Goal: Task Accomplishment & Management: Complete application form

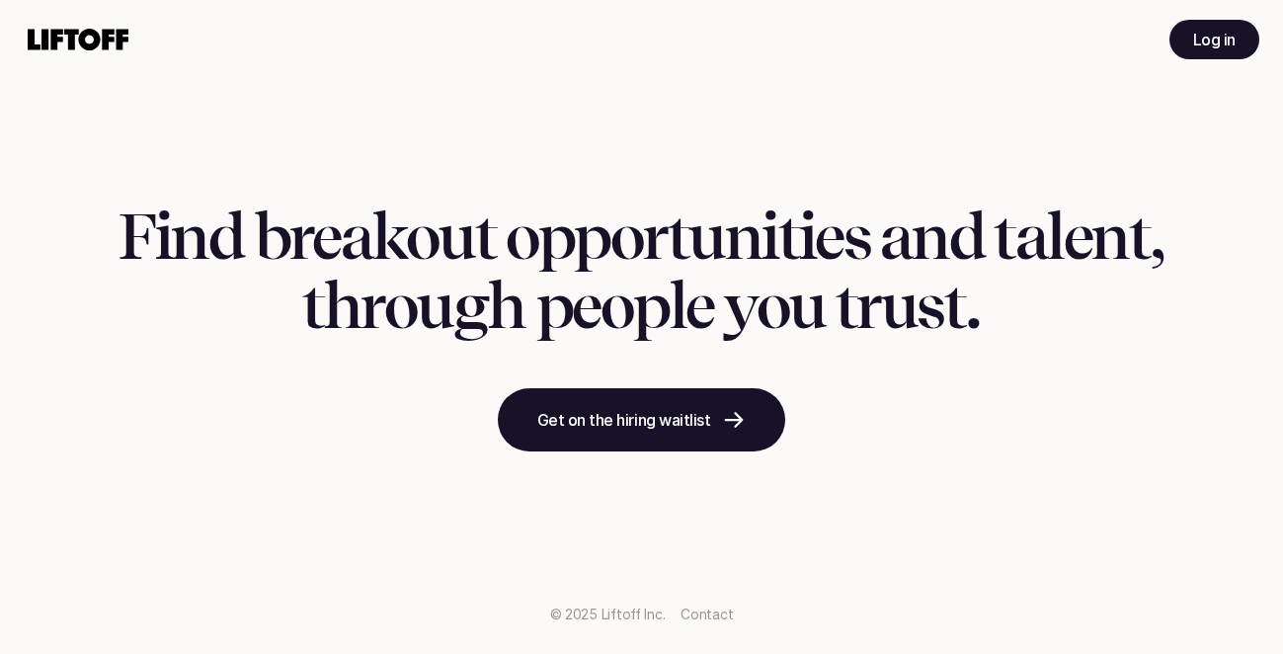
click at [1193, 50] on p "Log in" at bounding box center [1214, 40] width 42 height 24
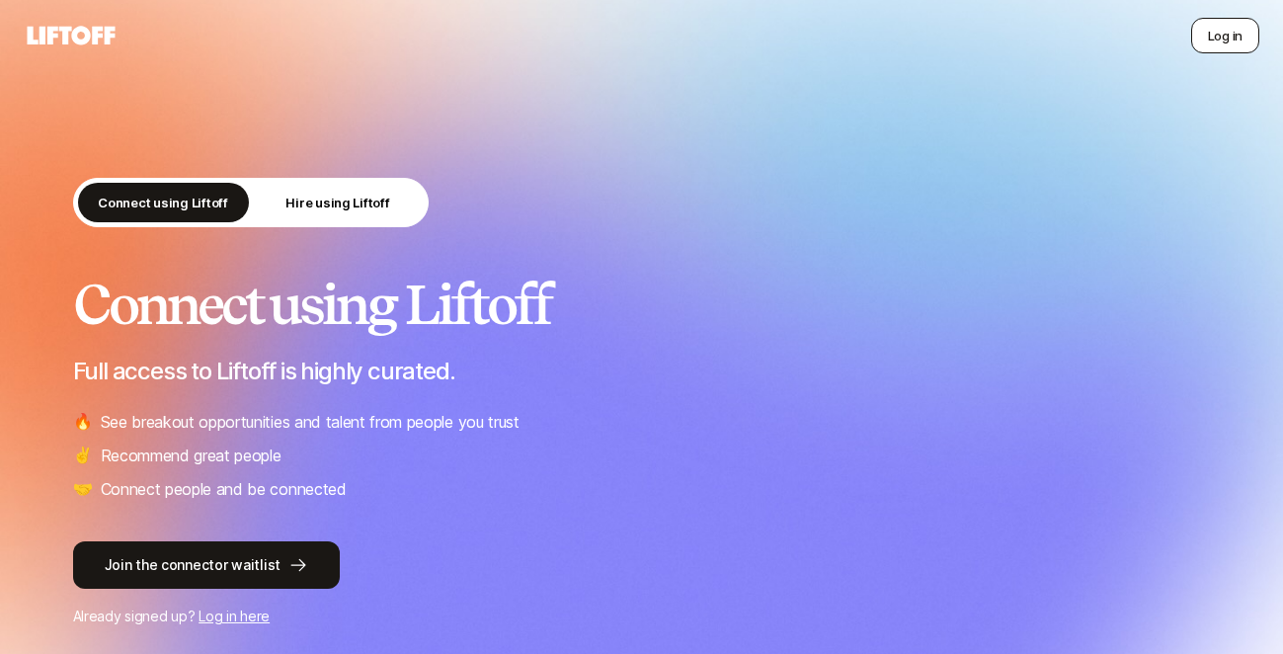
click at [1223, 37] on button "Log in" at bounding box center [1225, 36] width 68 height 36
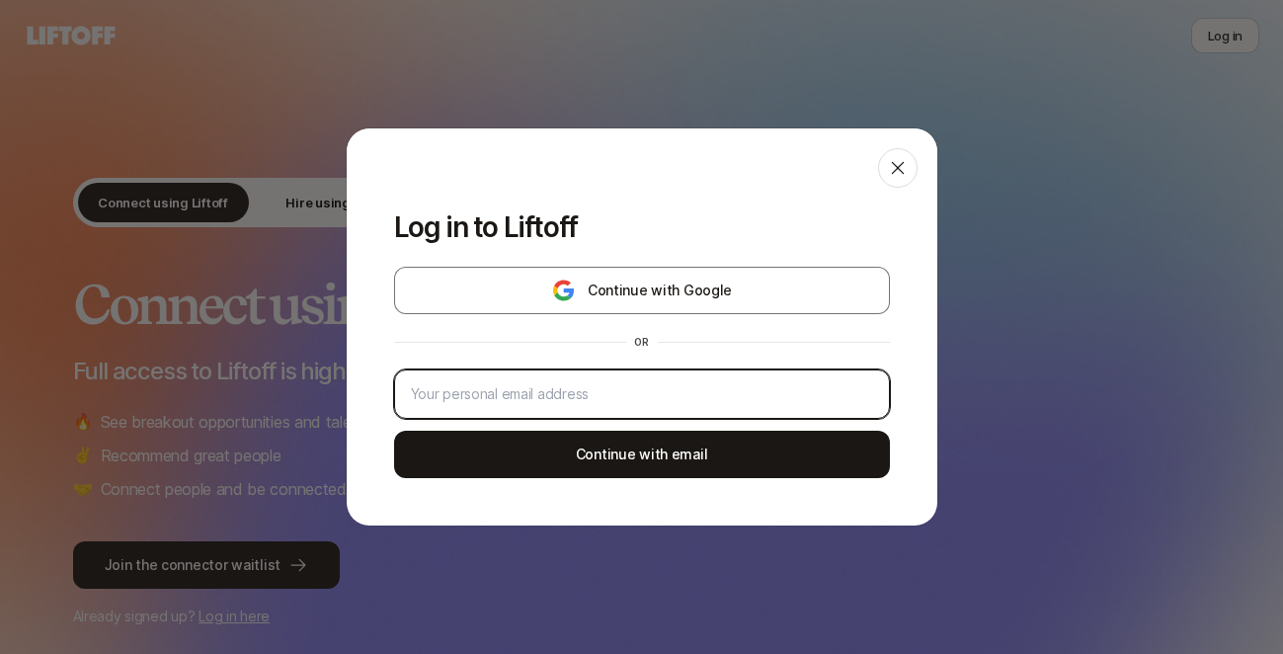
click at [568, 387] on input "email" at bounding box center [642, 394] width 462 height 24
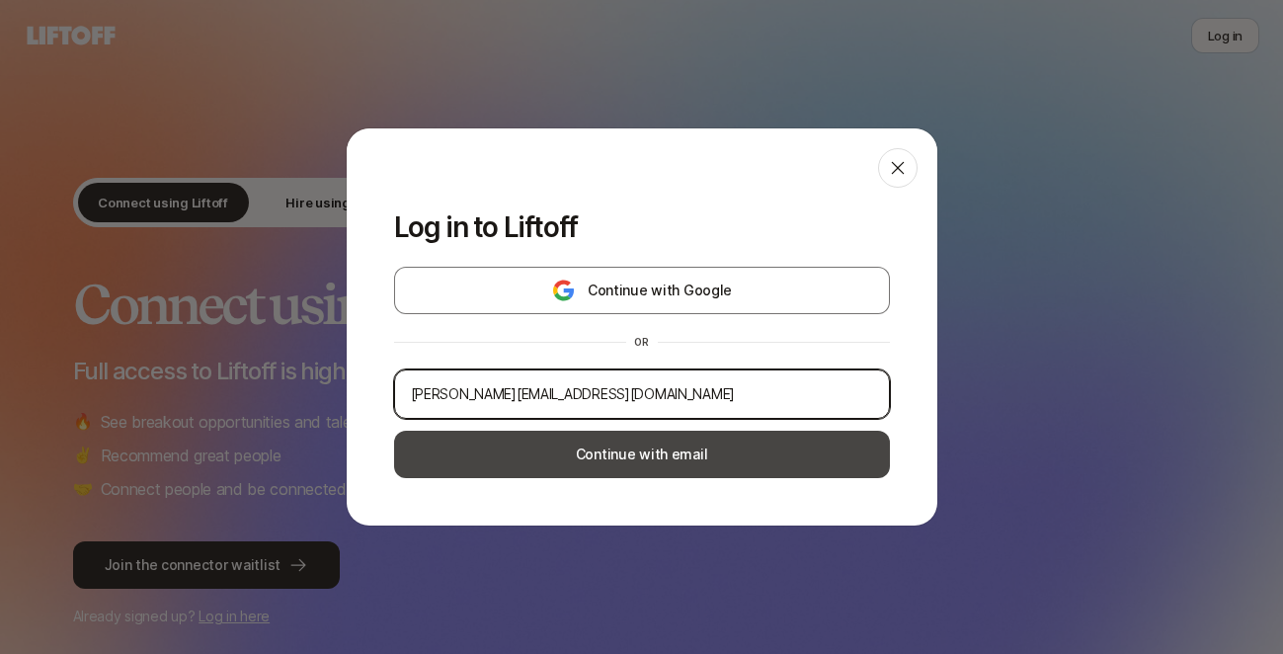
type input "ciara+test@liftoff.xyz"
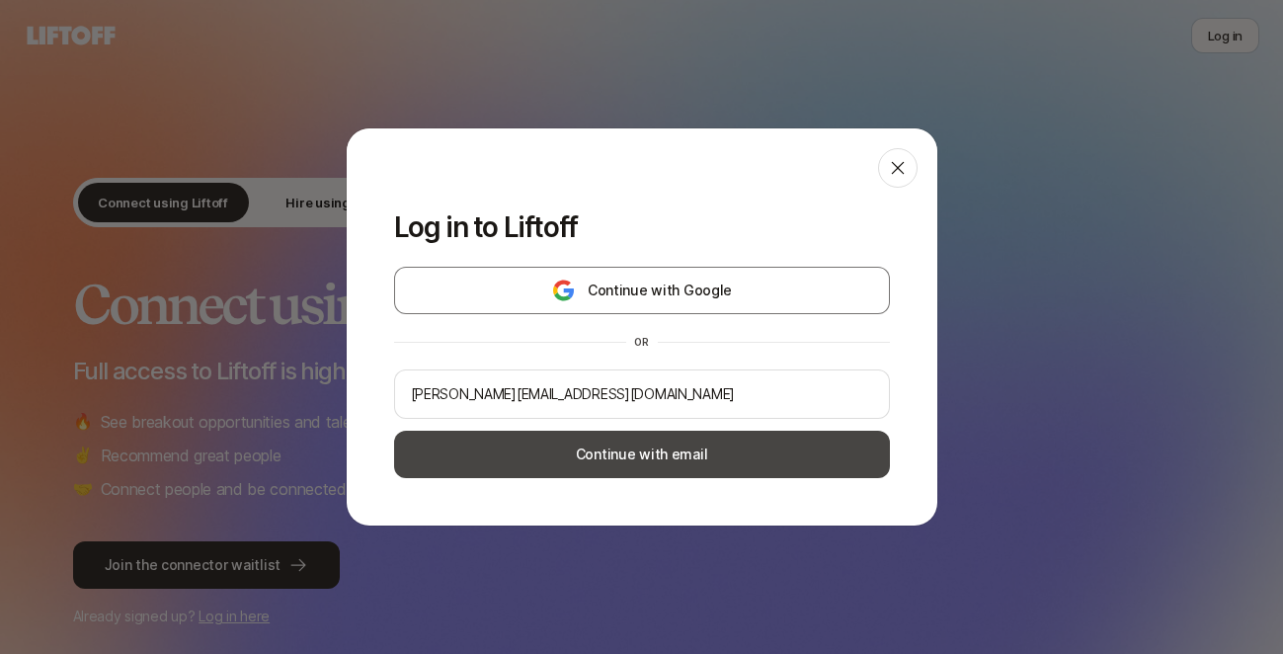
click at [571, 467] on button "Continue with email" at bounding box center [642, 454] width 496 height 47
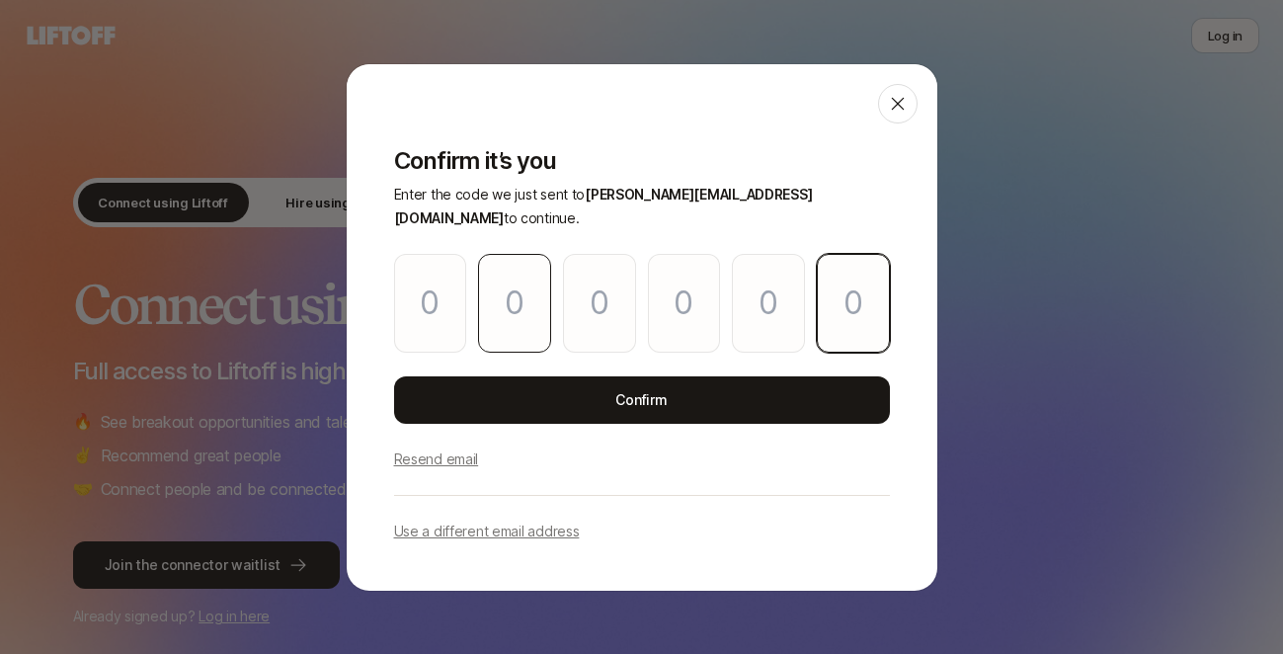
paste input "8"
type input "6"
type input "7"
type input "6"
type input "9"
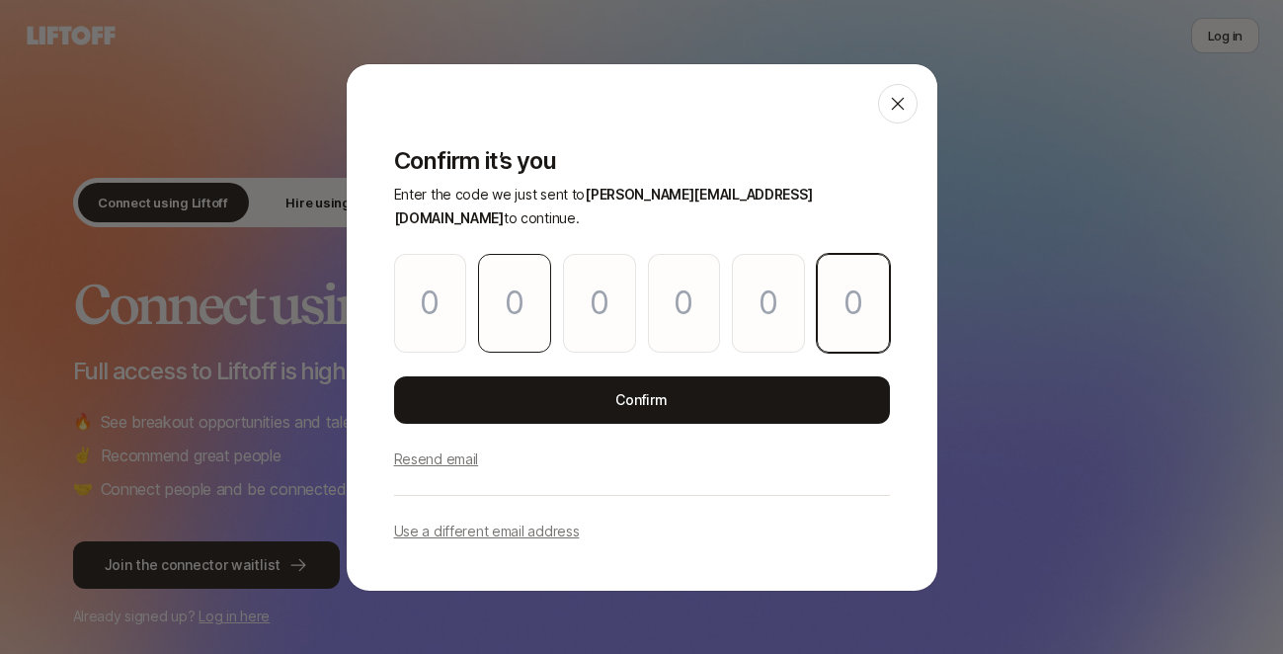
type input "0"
type input "8"
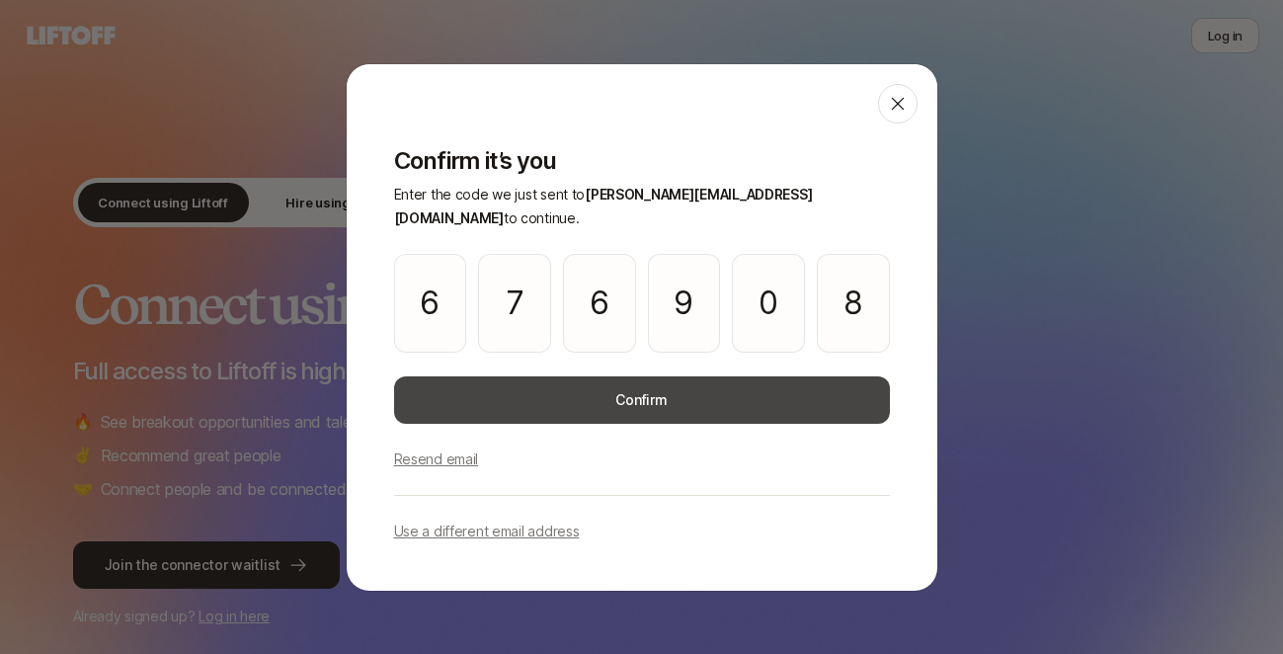
click at [556, 388] on button "Confirm" at bounding box center [642, 399] width 496 height 47
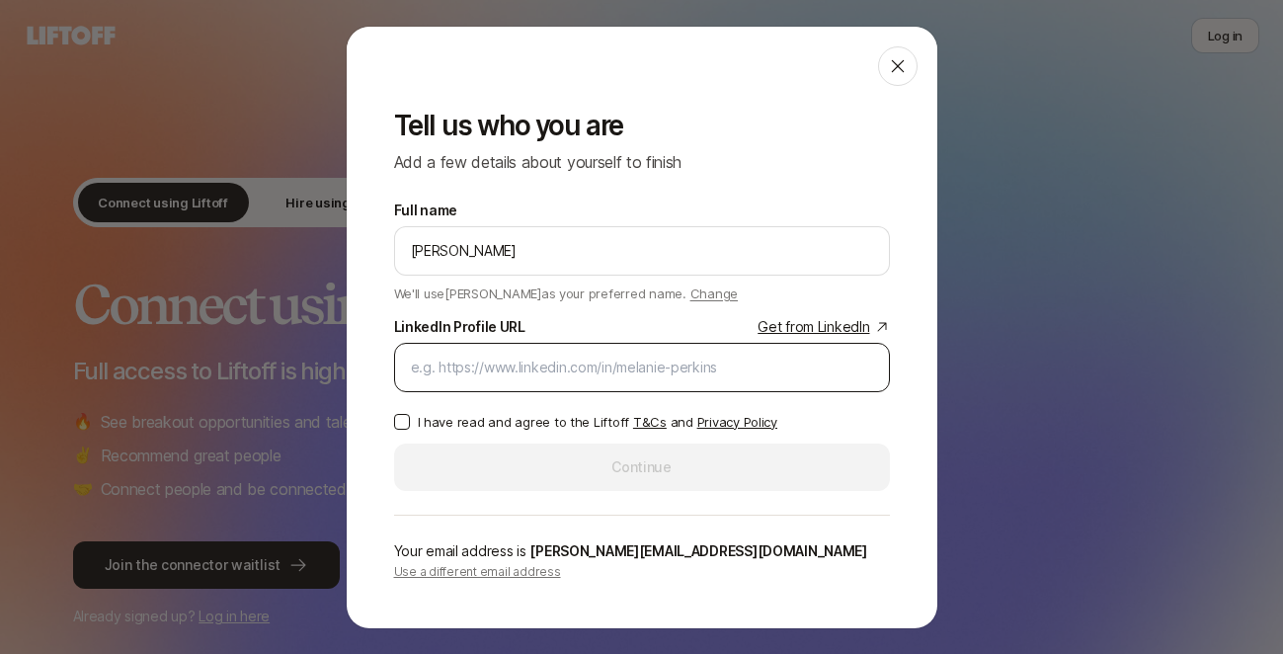
type input "Ciara Cornette"
click at [524, 344] on div at bounding box center [642, 367] width 496 height 49
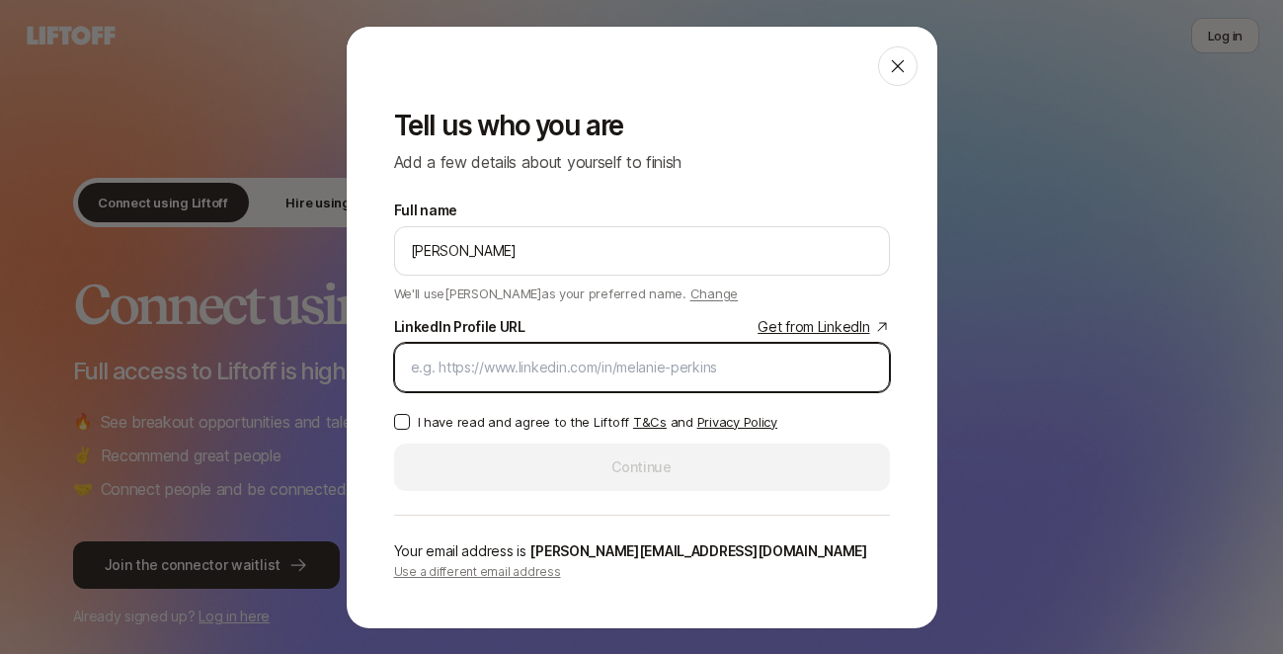
click at [463, 376] on input "LinkedIn Profile URL Get from LinkedIn" at bounding box center [642, 368] width 462 height 24
paste input "https://www.linkedin.com/in/ciaracornette/"
type input "https://www.linkedin.com/in/ciaracornette/"
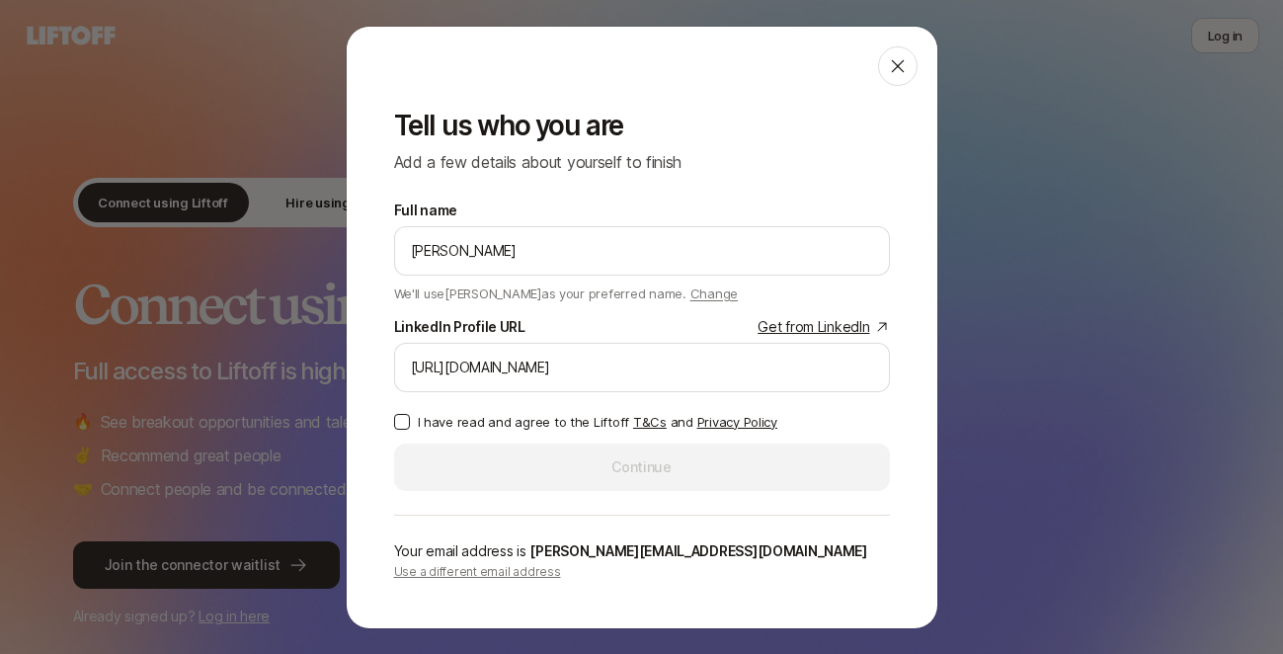
click at [441, 421] on p "I have read and agree to the Liftoff T&Cs and Privacy Policy" at bounding box center [598, 422] width 360 height 20
click at [410, 421] on button "I have read and agree to the Liftoff T&Cs and Privacy Policy" at bounding box center [402, 422] width 16 height 16
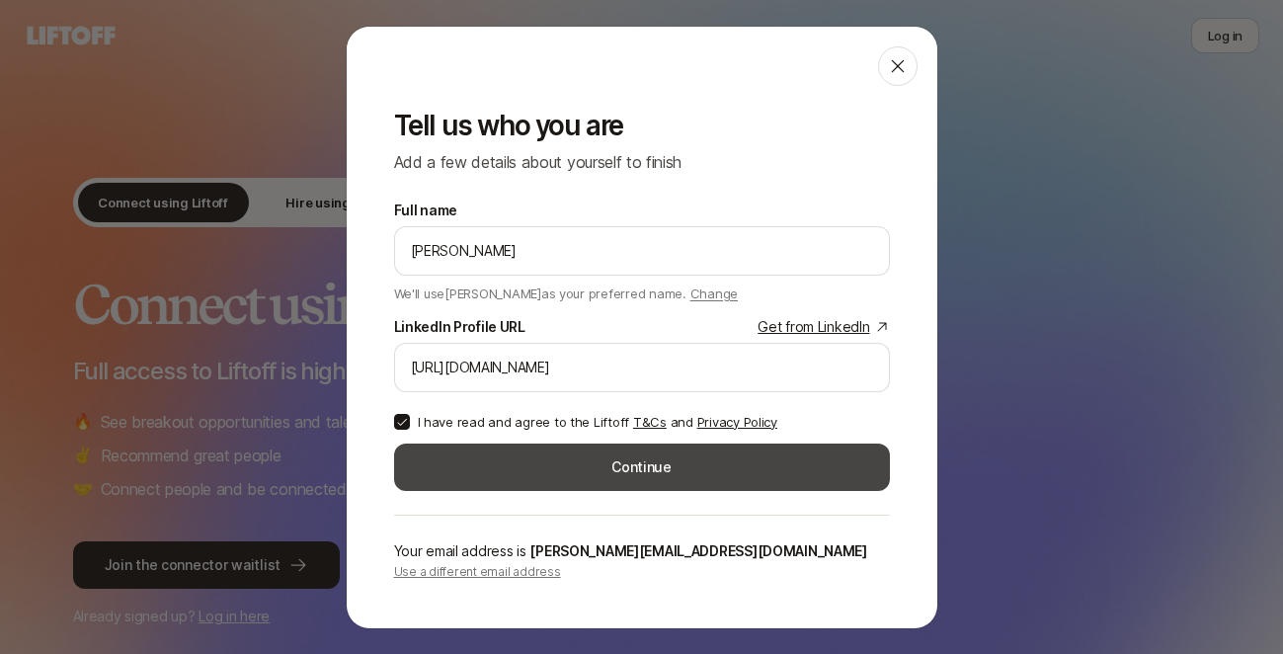
click at [510, 464] on button "Continue" at bounding box center [642, 466] width 496 height 47
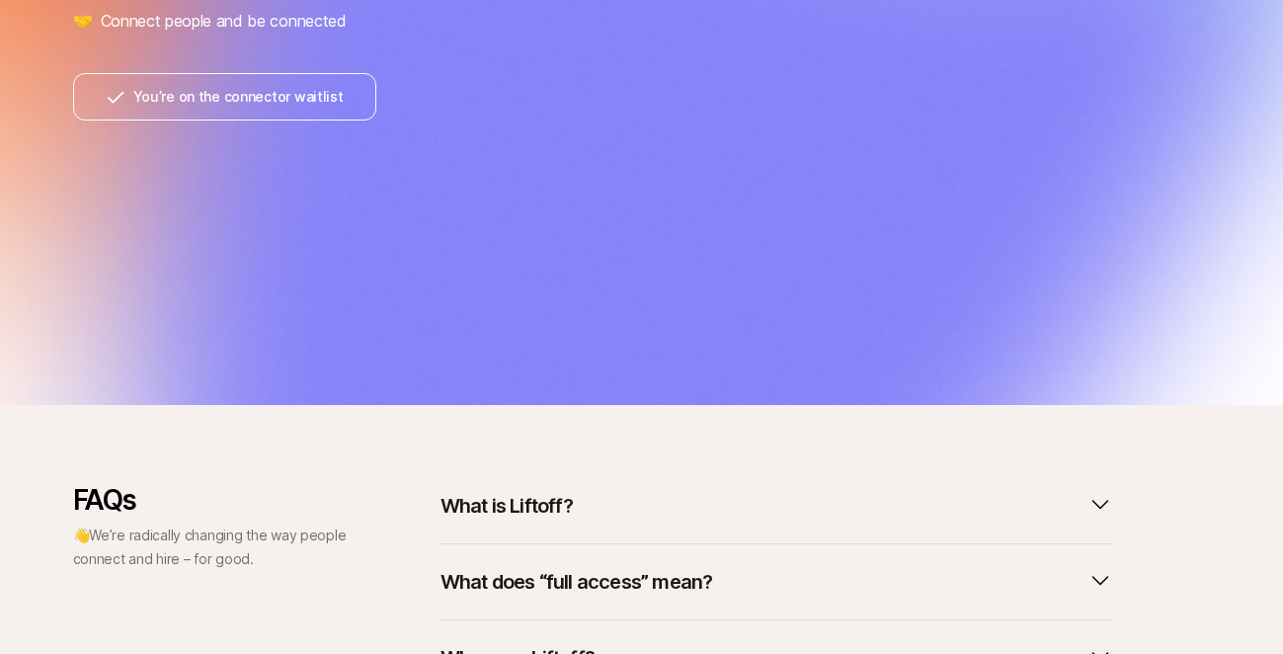
scroll to position [769, 0]
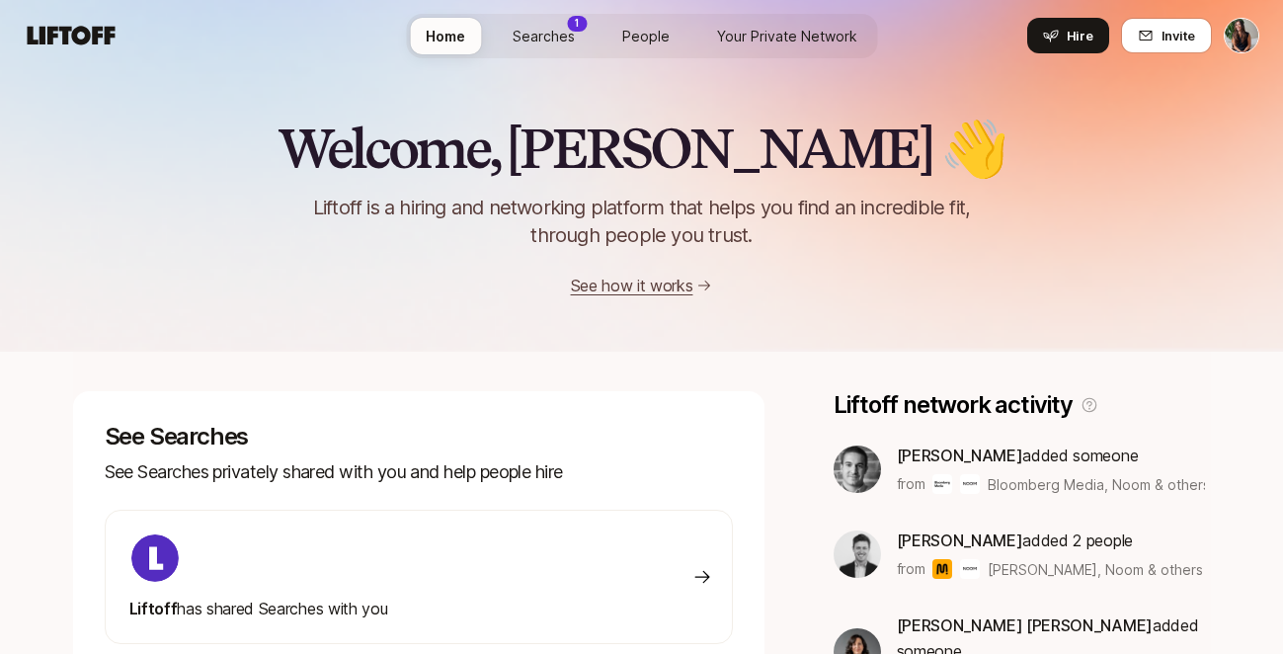
click at [531, 19] on link "Searches 1" at bounding box center [544, 36] width 94 height 37
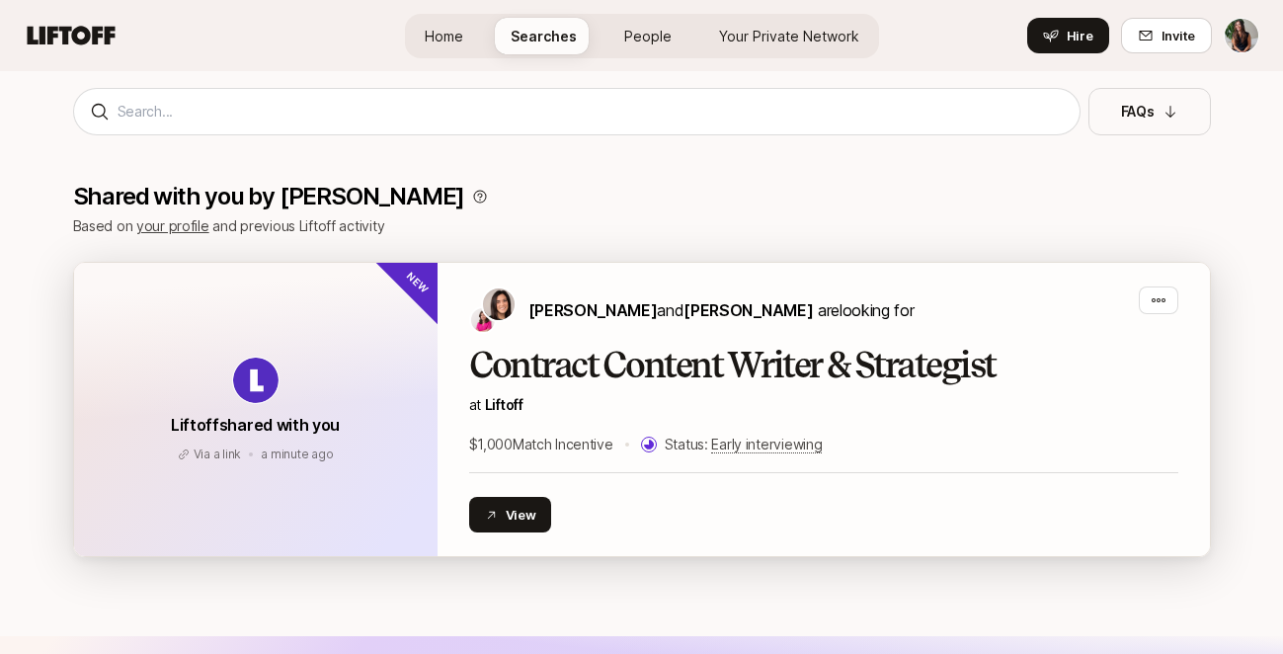
scroll to position [159, 0]
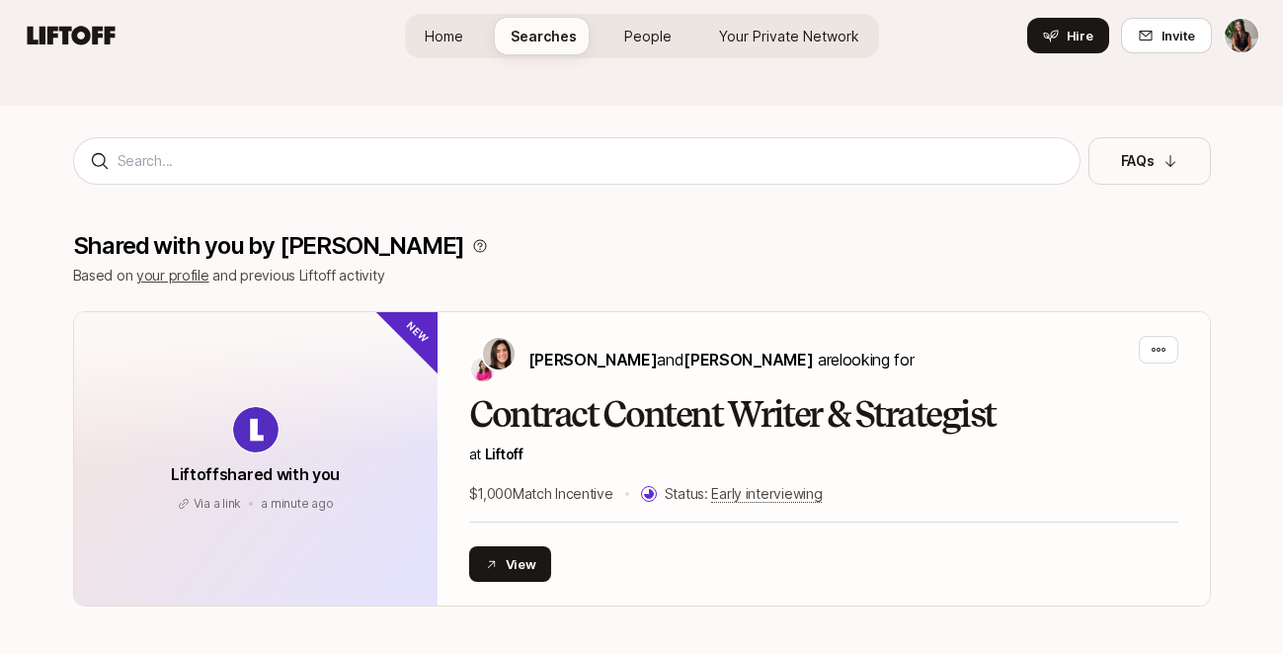
click at [747, 29] on span "Your Private Network" at bounding box center [789, 36] width 140 height 21
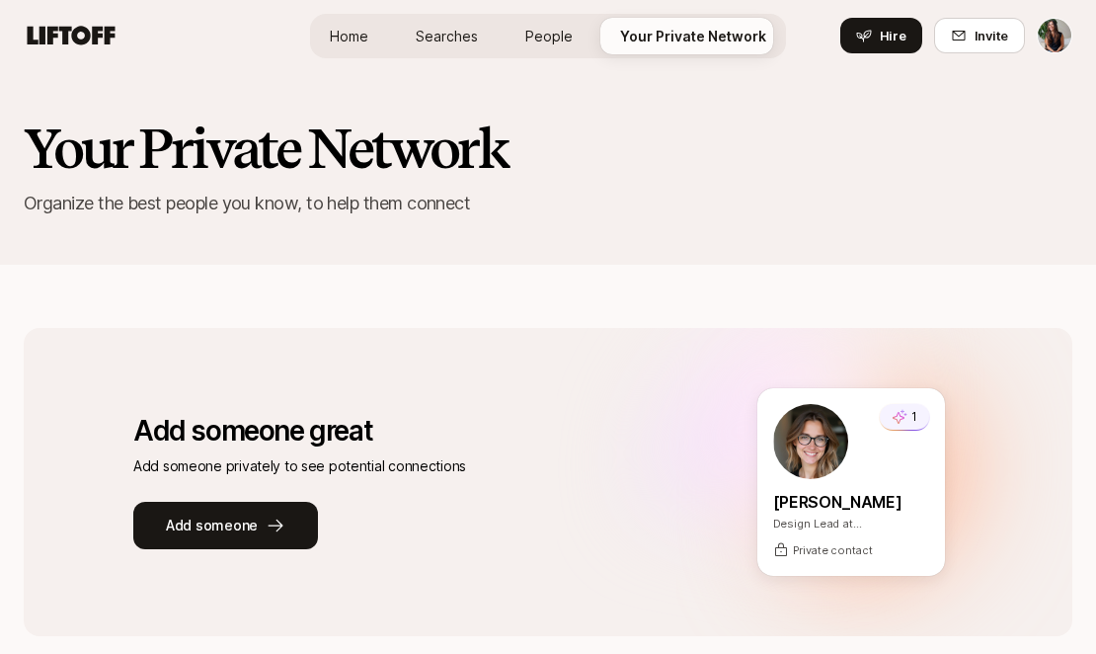
click at [449, 29] on span "Searches" at bounding box center [447, 36] width 62 height 21
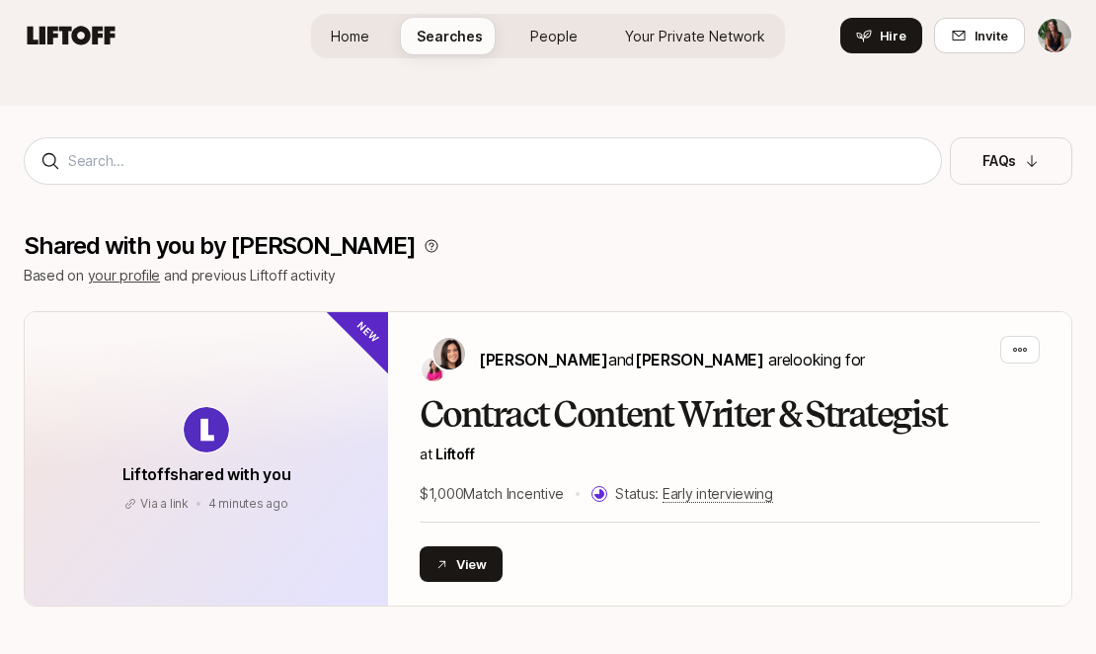
click at [573, 30] on span "People" at bounding box center [553, 36] width 47 height 21
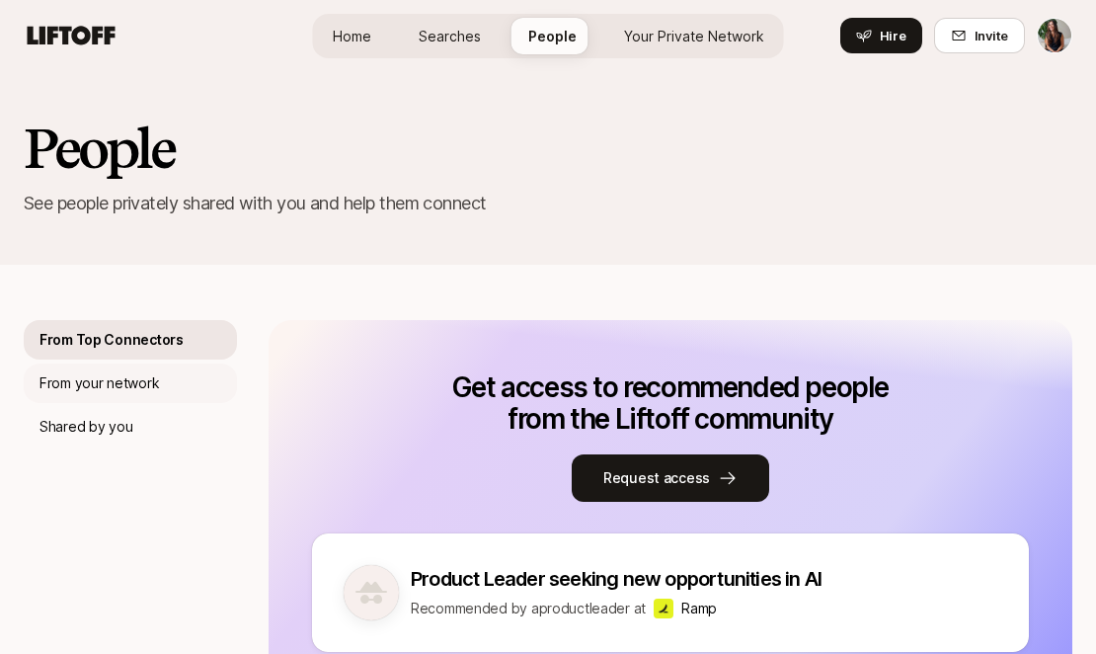
click at [127, 392] on p "From your network" at bounding box center [100, 383] width 120 height 24
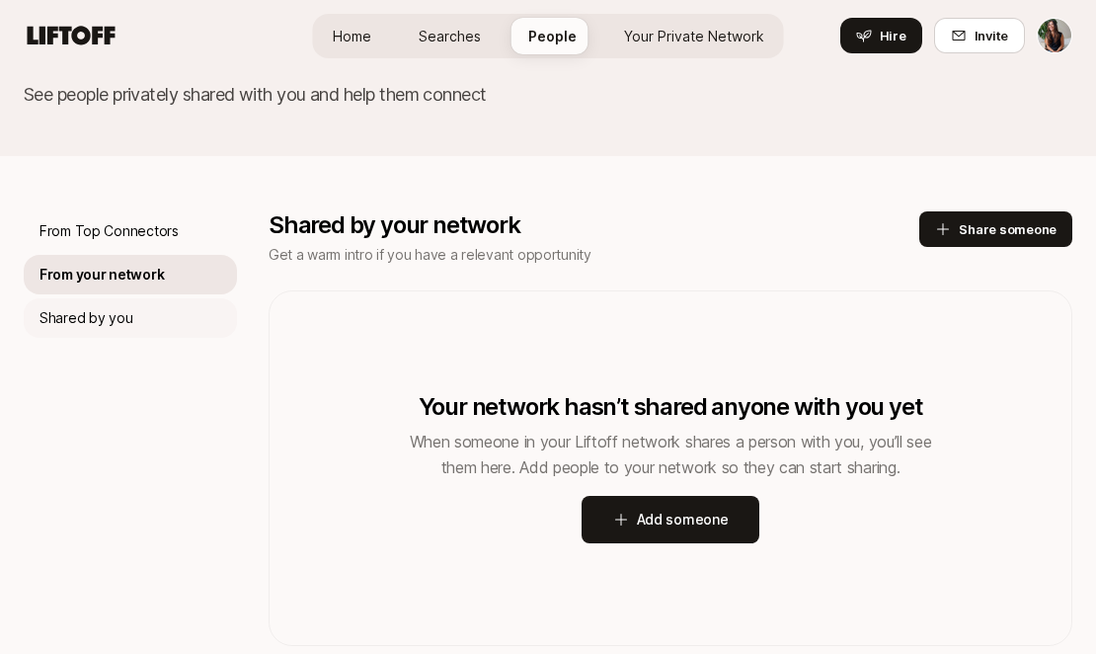
scroll to position [137, 0]
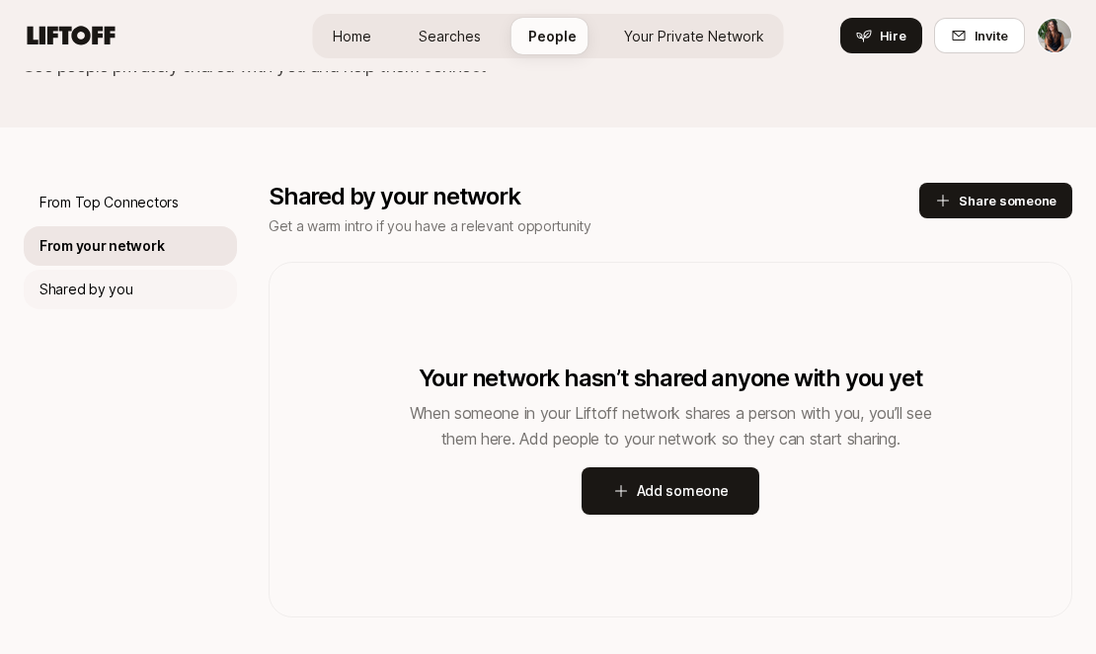
click at [128, 282] on p "Shared by you" at bounding box center [86, 290] width 93 height 24
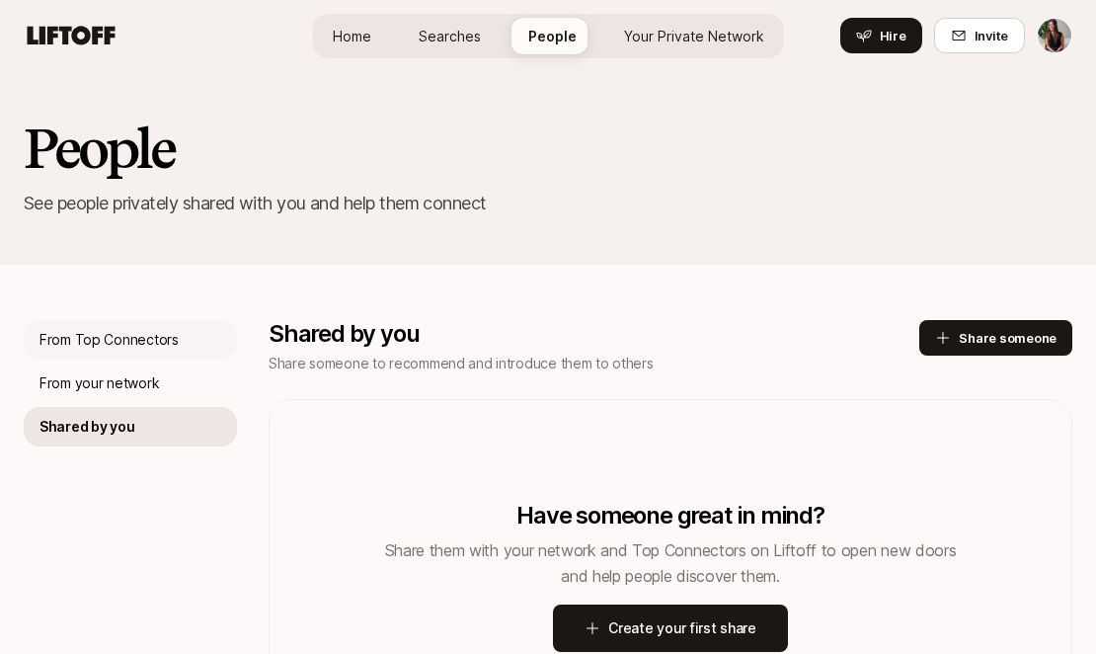
click at [130, 351] on div "From Top Connectors" at bounding box center [130, 340] width 213 height 40
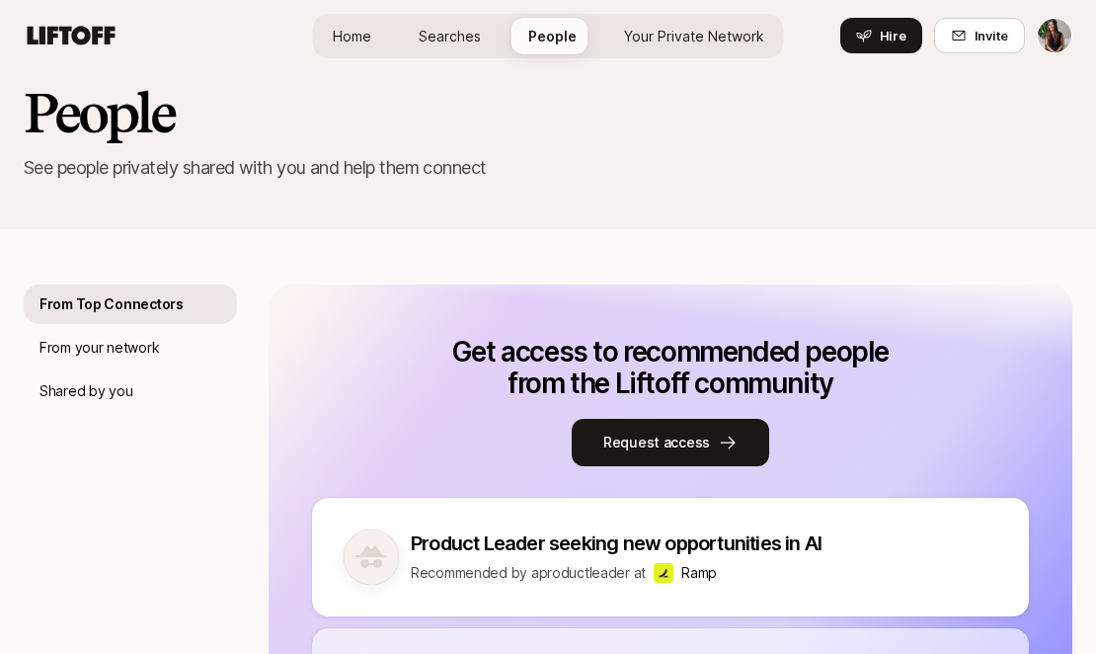
scroll to position [29, 0]
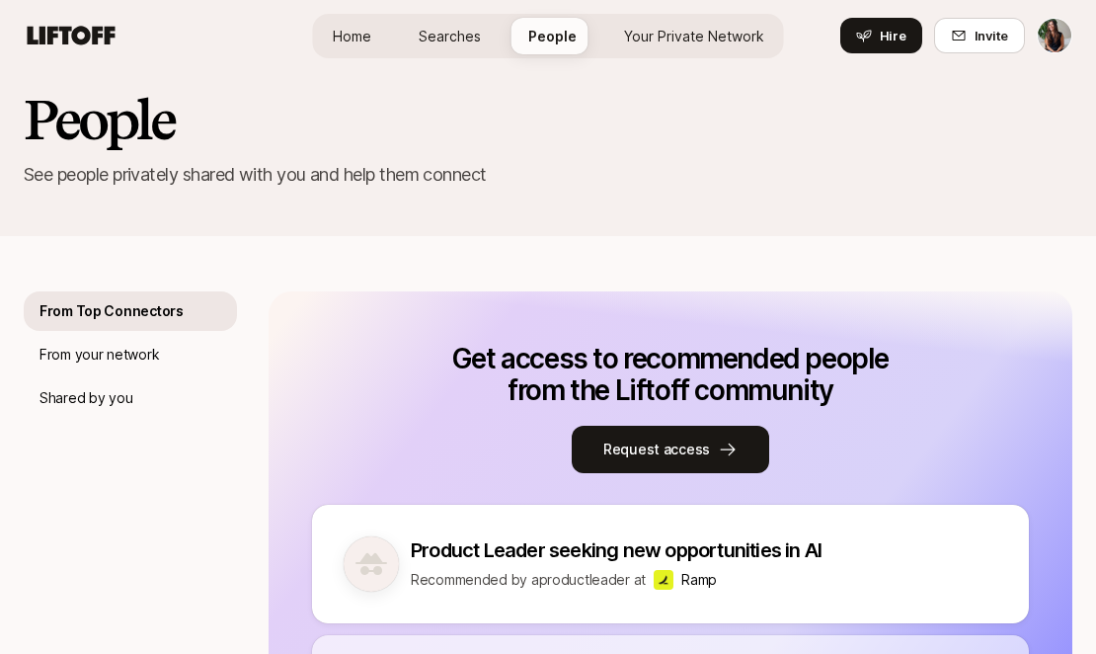
click at [457, 51] on link "Searches" at bounding box center [450, 36] width 94 height 37
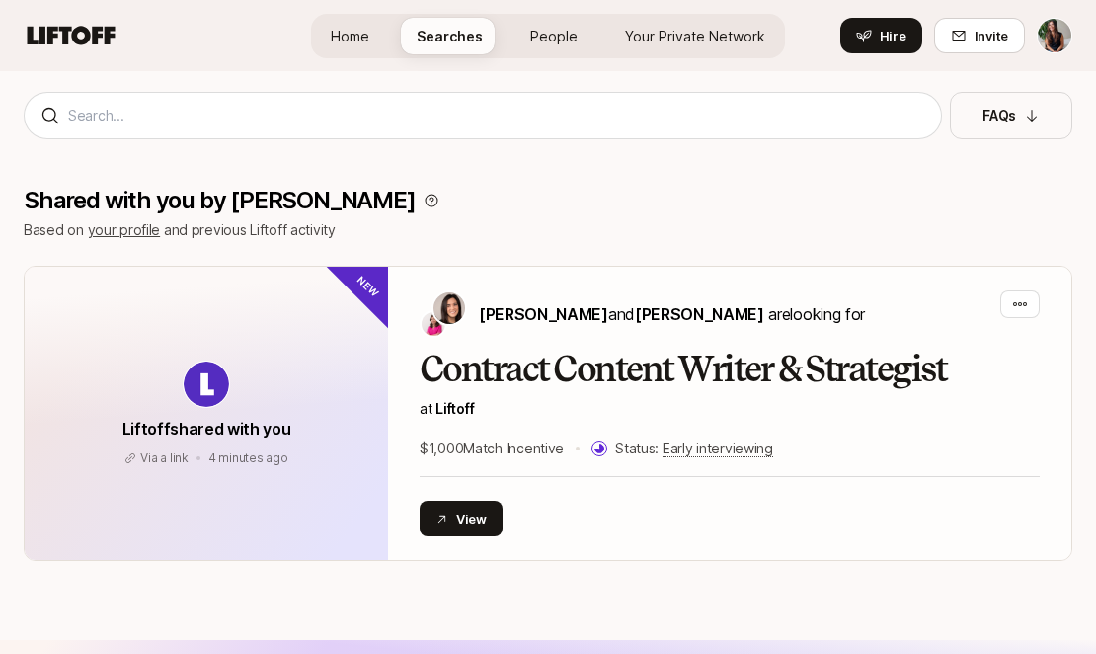
scroll to position [205, 0]
click at [570, 53] on div "Home Searches People Your Private Network Hire" at bounding box center [548, 36] width 474 height 44
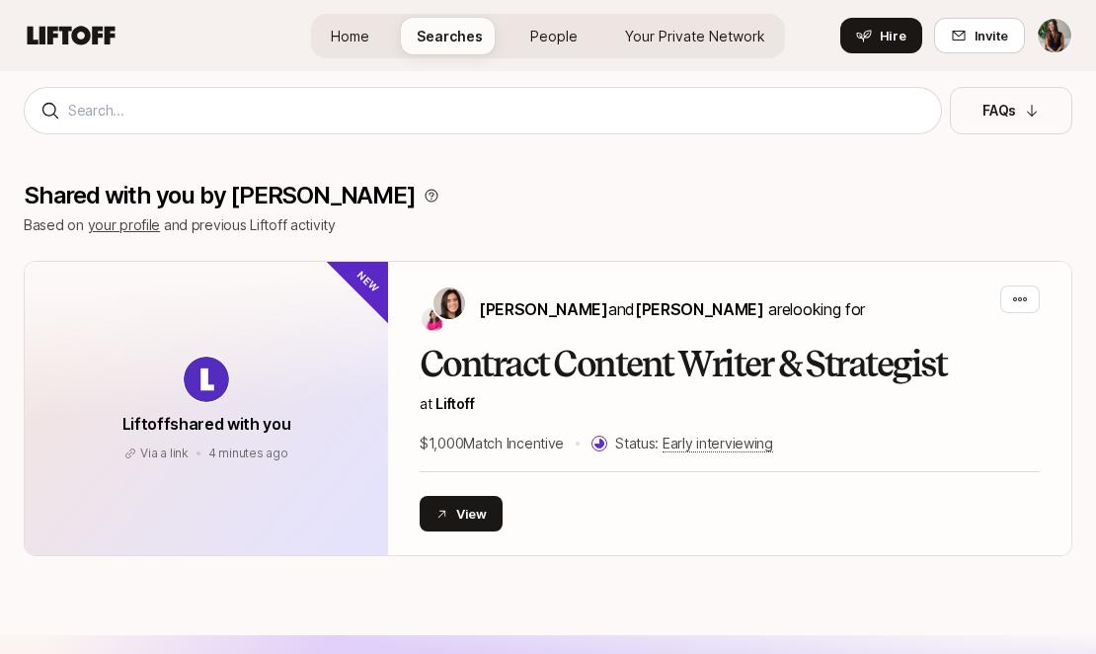
click at [566, 39] on span "People" at bounding box center [553, 36] width 47 height 21
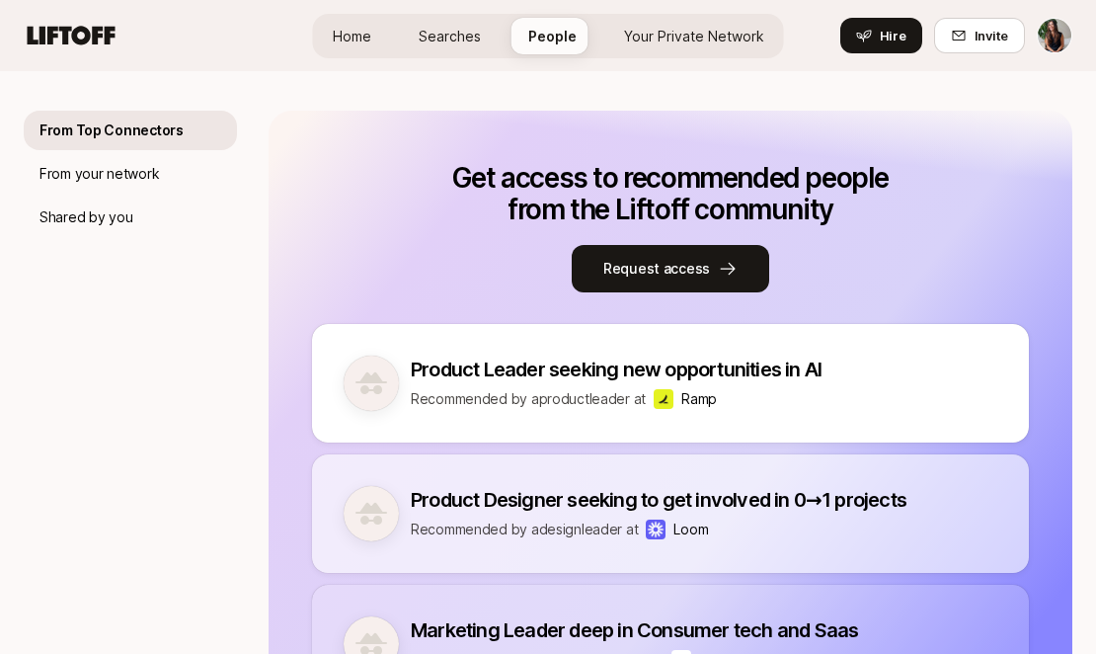
scroll to position [29, 0]
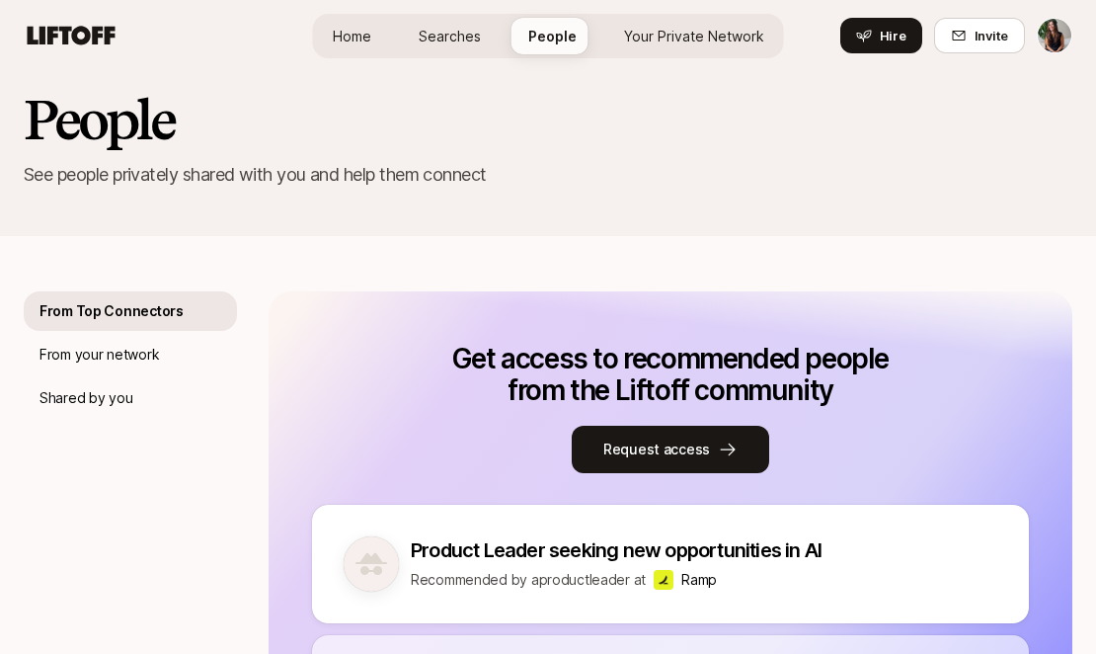
click at [483, 29] on link "Searches" at bounding box center [450, 36] width 94 height 37
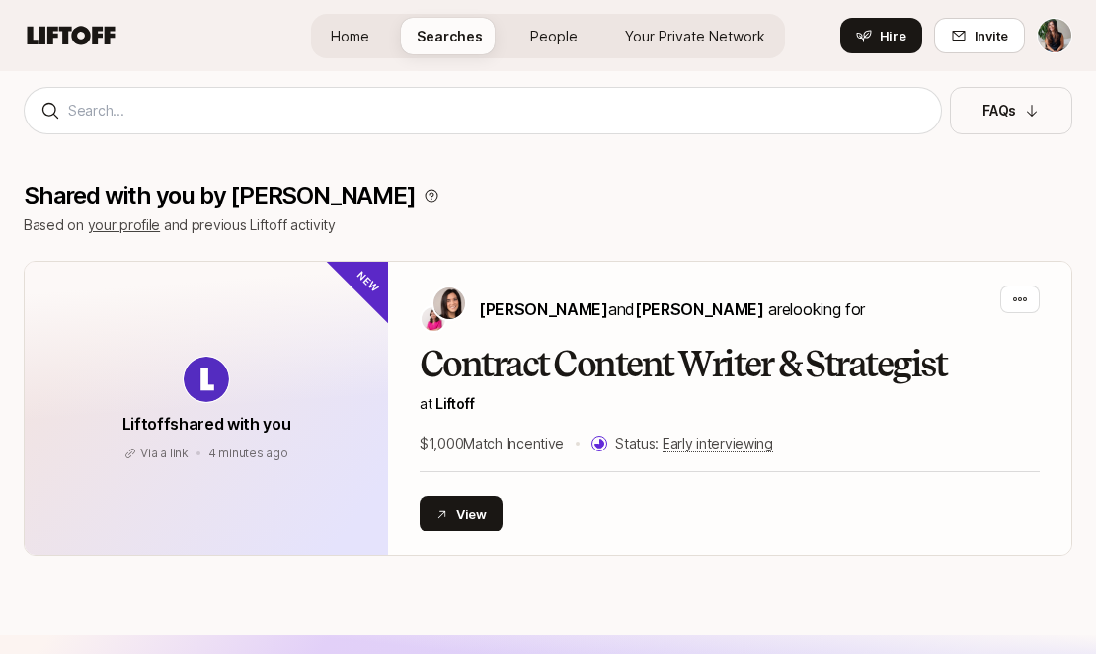
click at [552, 27] on span "People" at bounding box center [553, 36] width 47 height 21
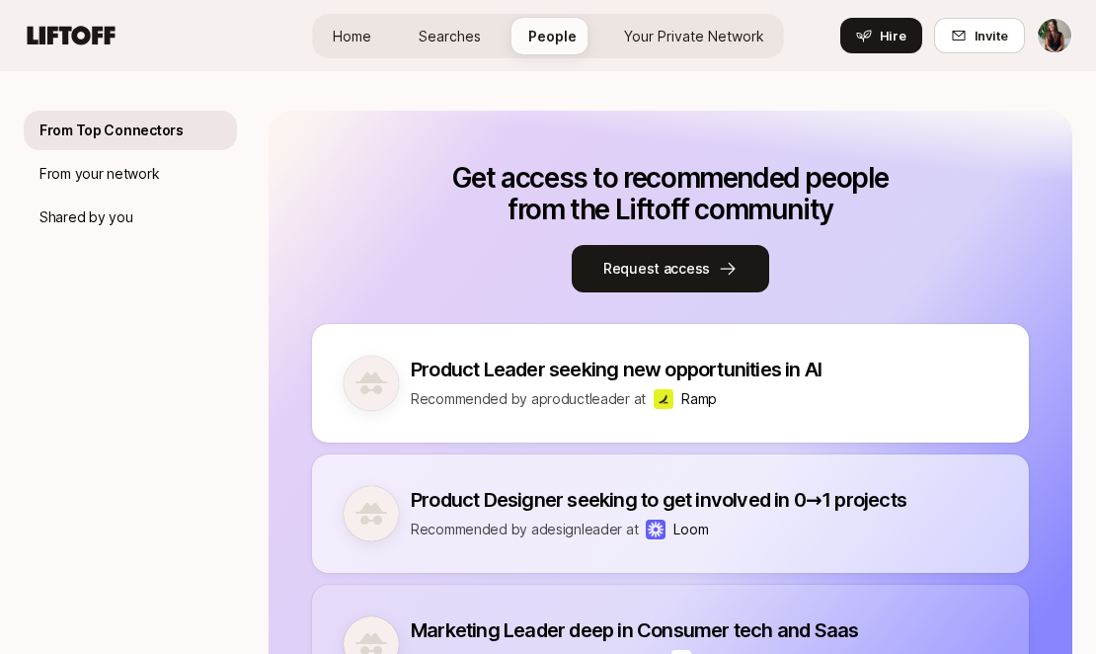
scroll to position [29, 0]
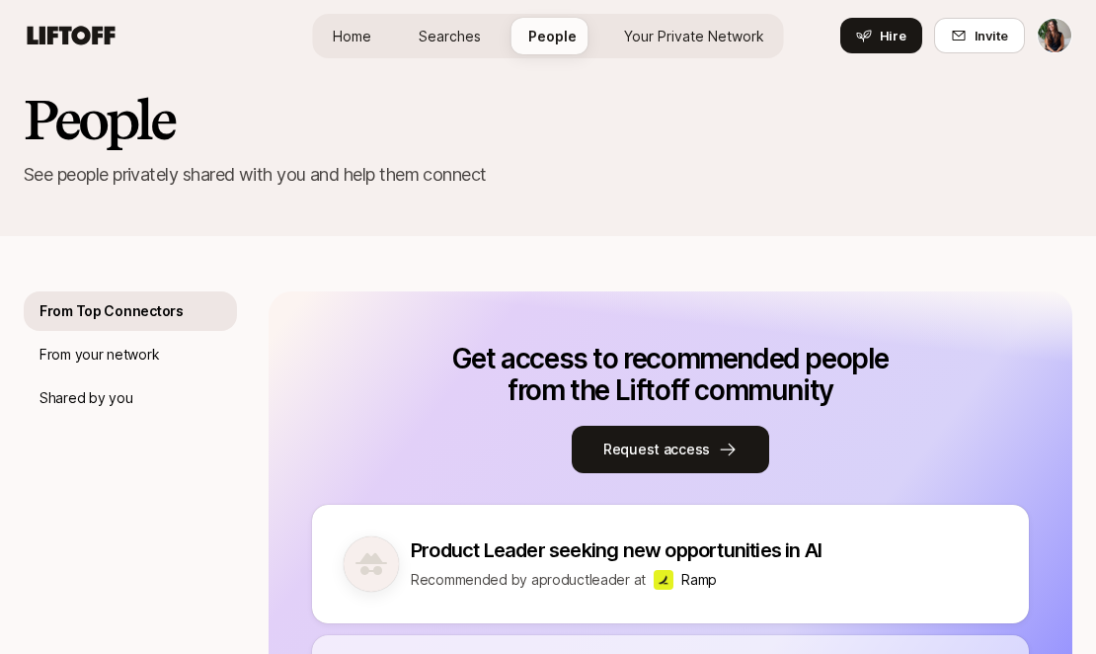
click at [370, 46] on link "Home" at bounding box center [352, 36] width 70 height 37
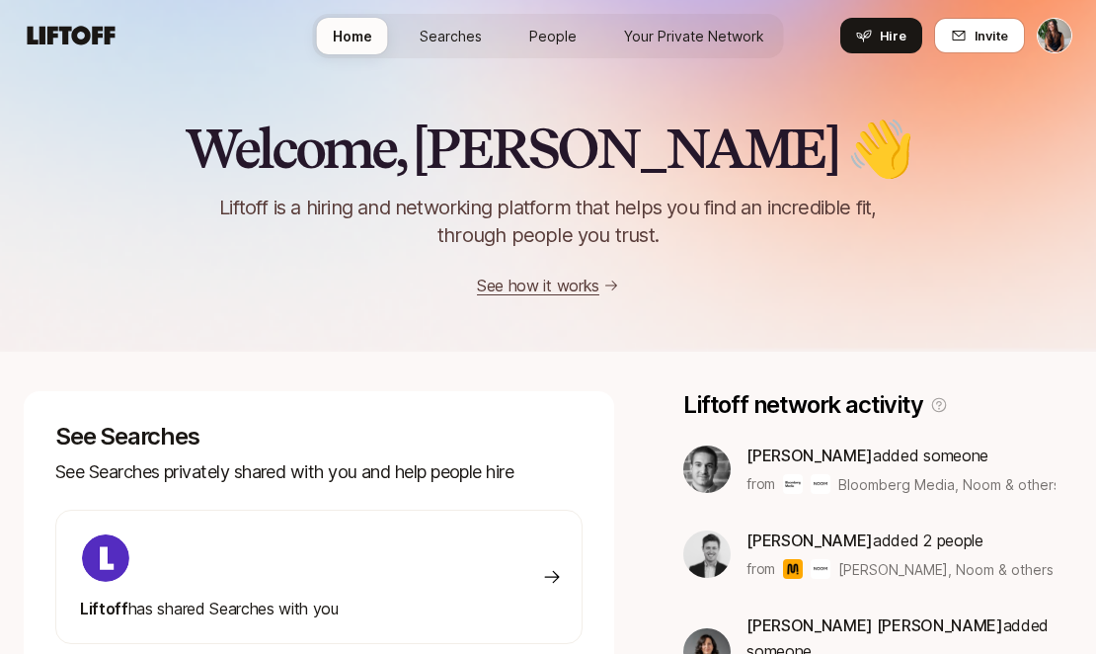
click at [539, 37] on span "People" at bounding box center [552, 36] width 47 height 21
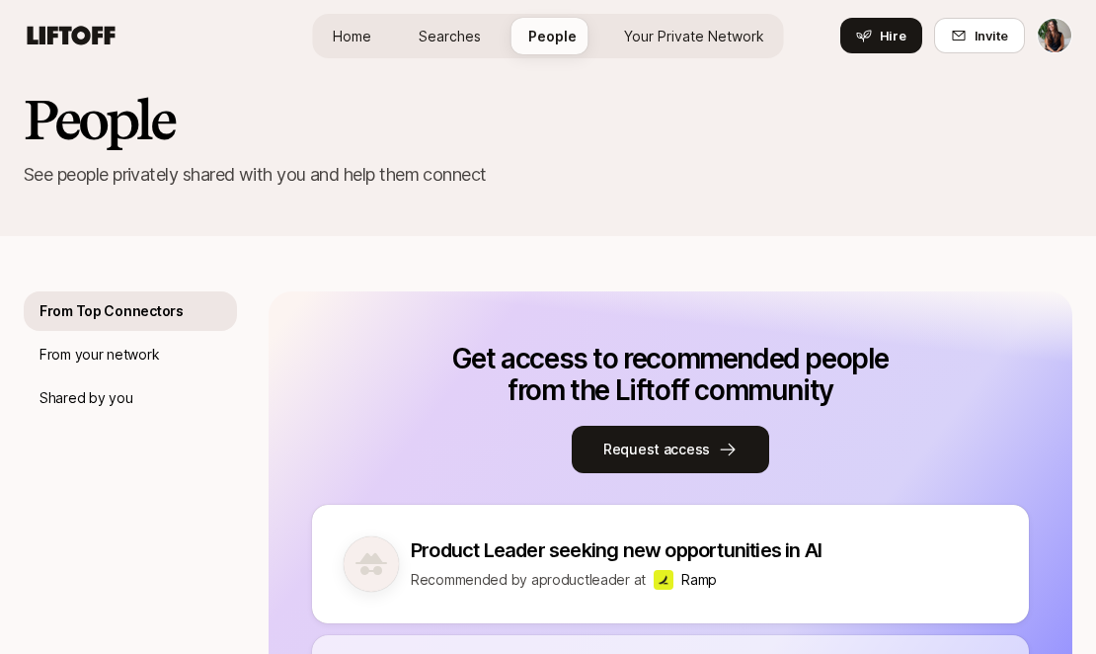
click at [486, 31] on link "Searches" at bounding box center [450, 36] width 94 height 37
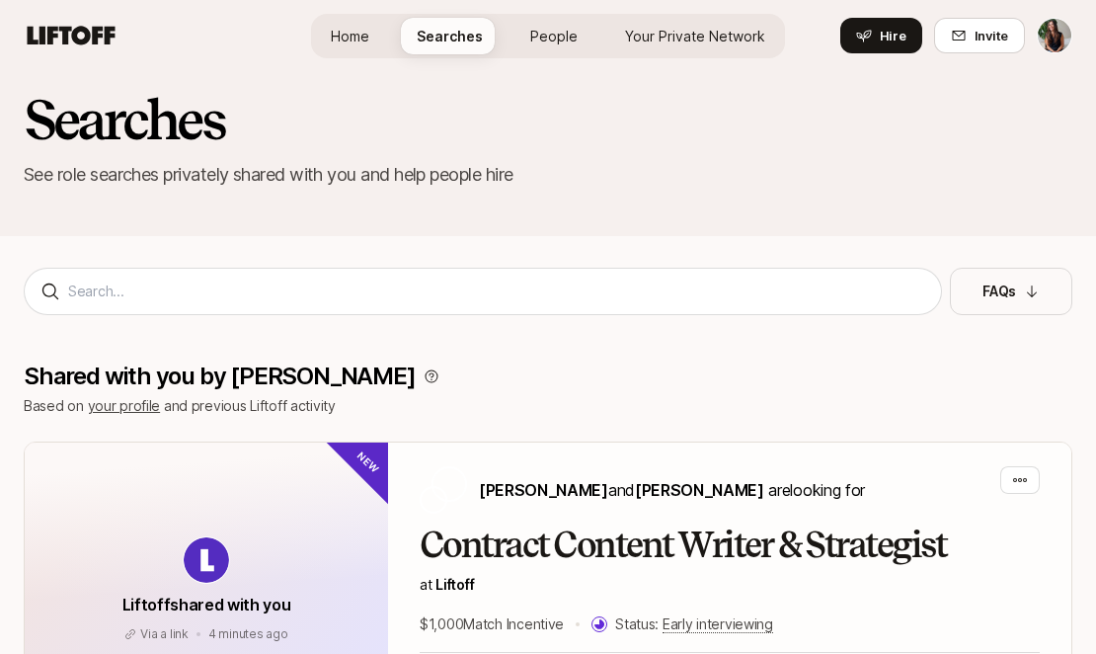
scroll to position [209, 0]
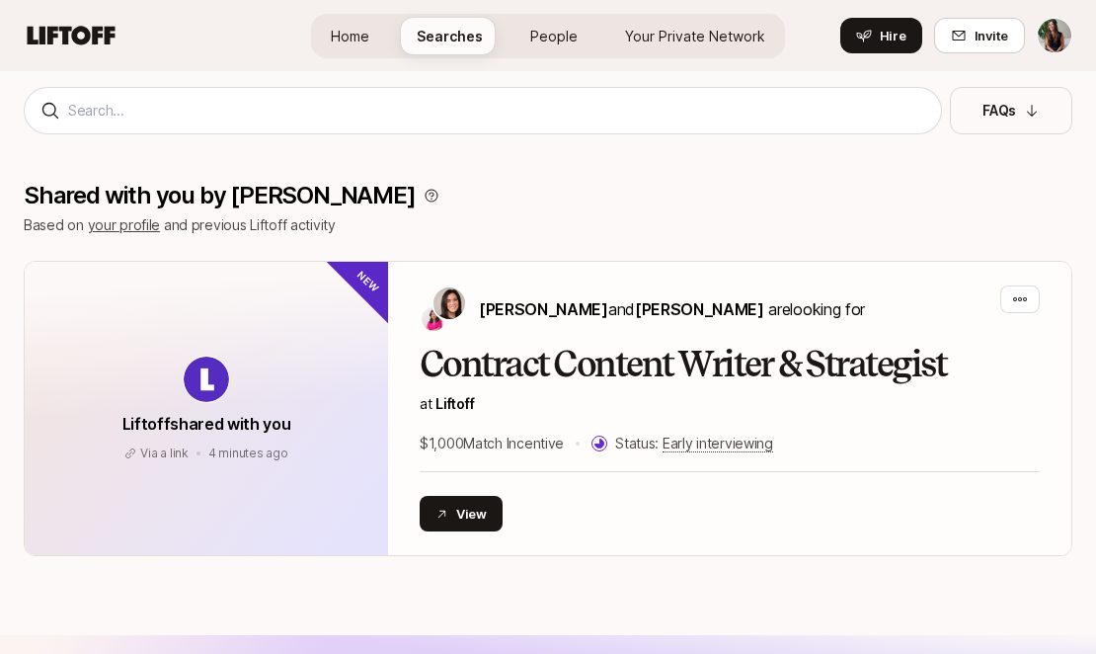
click at [360, 38] on span "Home" at bounding box center [350, 36] width 39 height 21
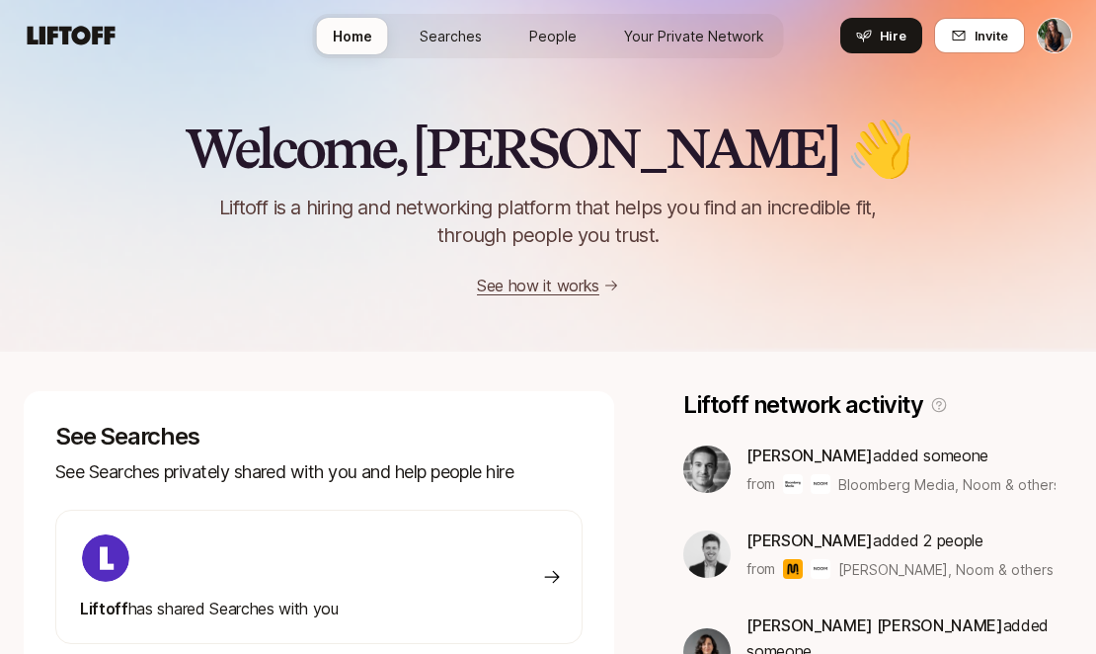
click at [453, 39] on span "Searches" at bounding box center [451, 36] width 62 height 21
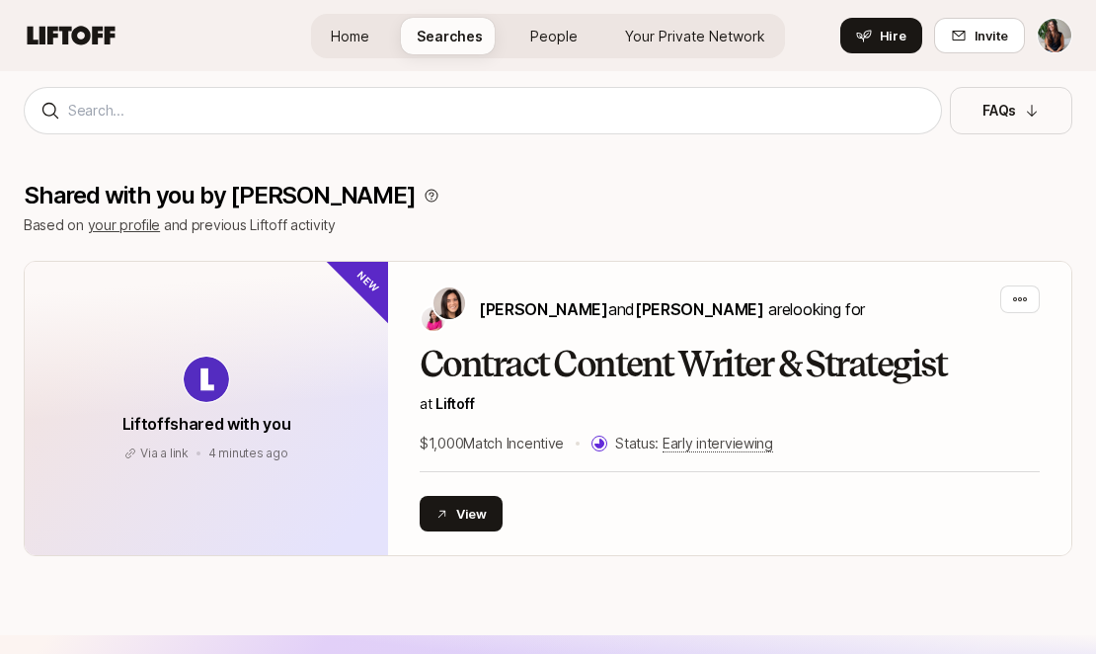
click at [547, 38] on span "People" at bounding box center [553, 36] width 47 height 21
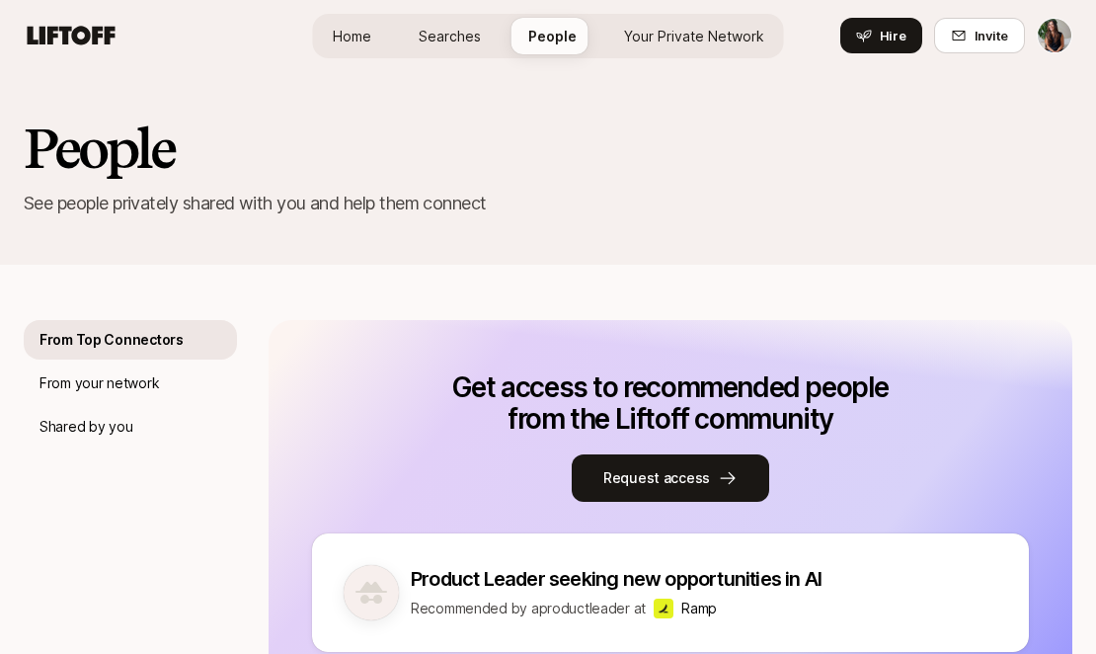
click at [259, 222] on div "People See people privately shared with you and help them connect" at bounding box center [548, 168] width 1096 height 194
